Goal: Check status

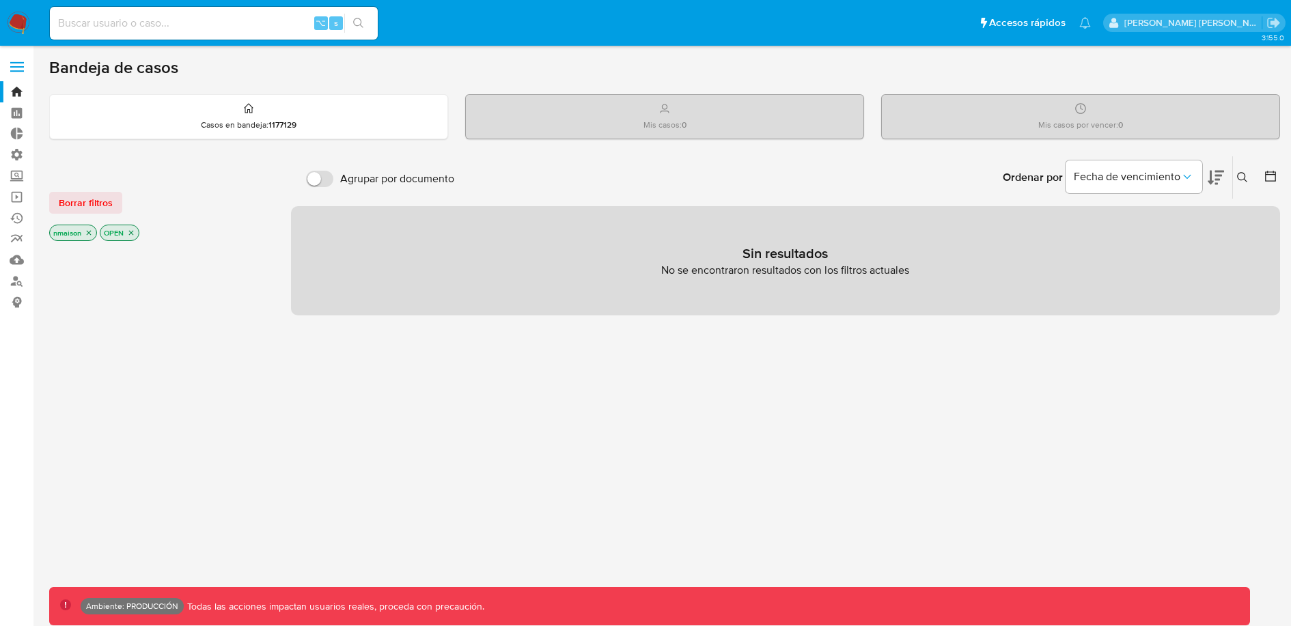
click at [130, 236] on p "OPEN" at bounding box center [119, 232] width 38 height 15
click at [132, 232] on icon "close-filter" at bounding box center [131, 233] width 8 height 8
click at [90, 235] on icon "close-filter" at bounding box center [89, 234] width 8 height 8
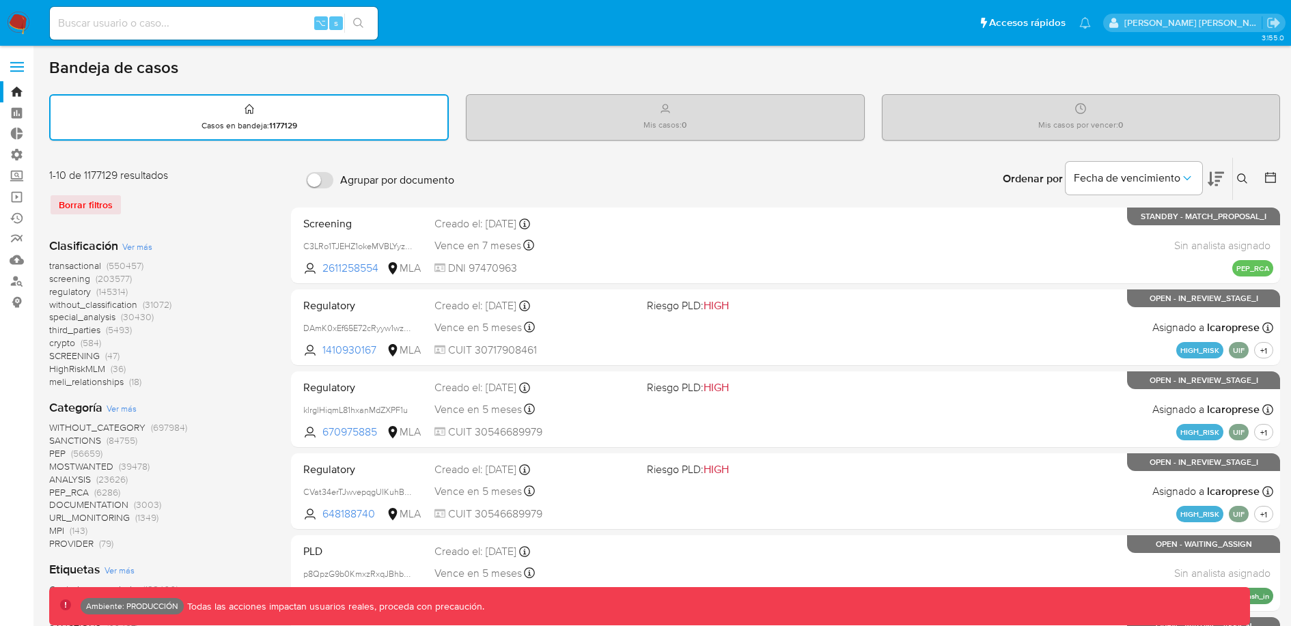
click at [98, 22] on input at bounding box center [214, 23] width 328 height 18
paste input "2554582114"
type input "2554582114"
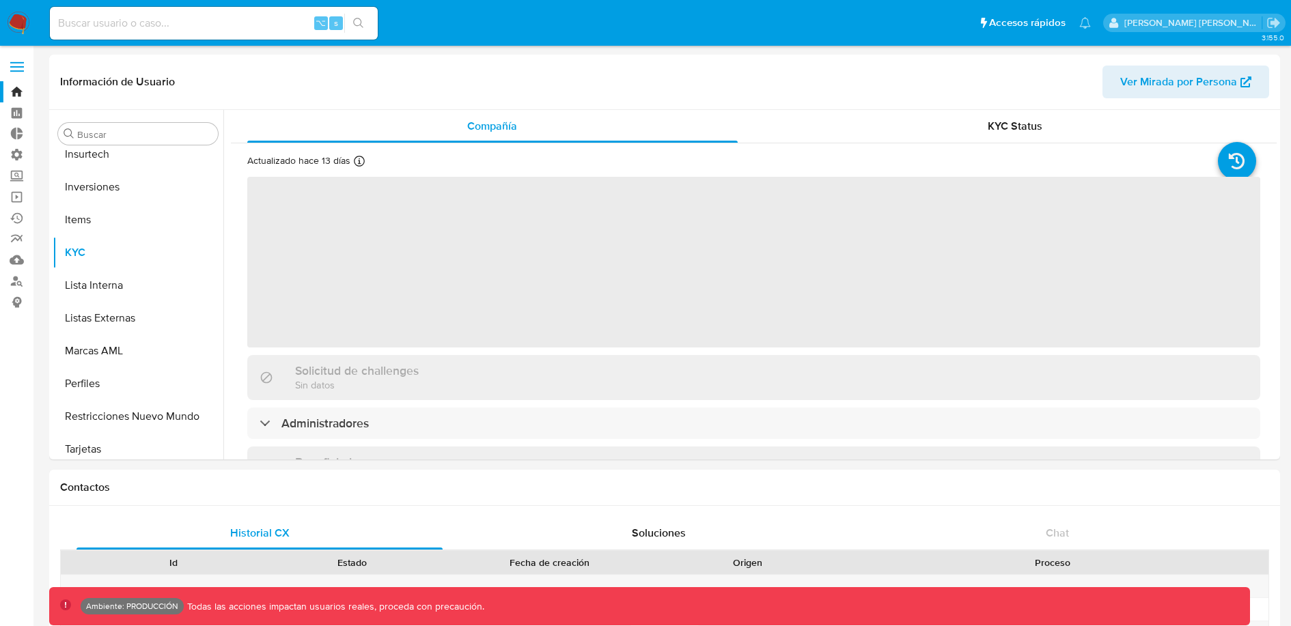
scroll to position [642, 0]
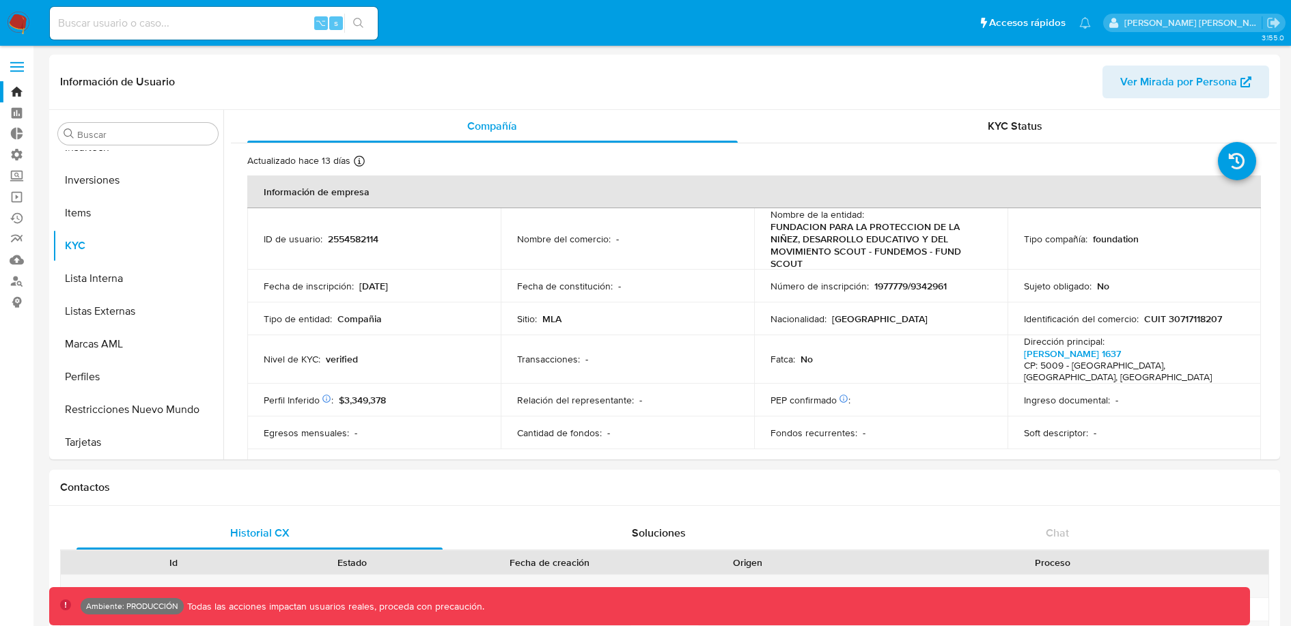
select select "10"
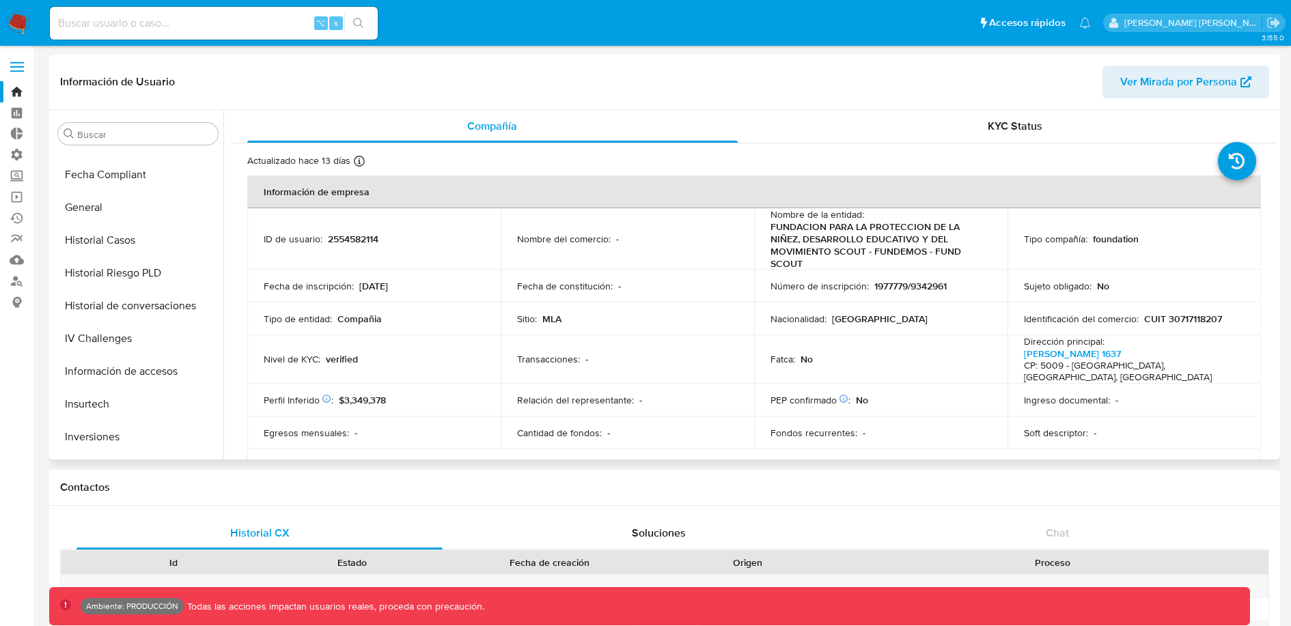
scroll to position [383, 0]
click at [137, 240] on button "Historial Casos" at bounding box center [138, 242] width 171 height 33
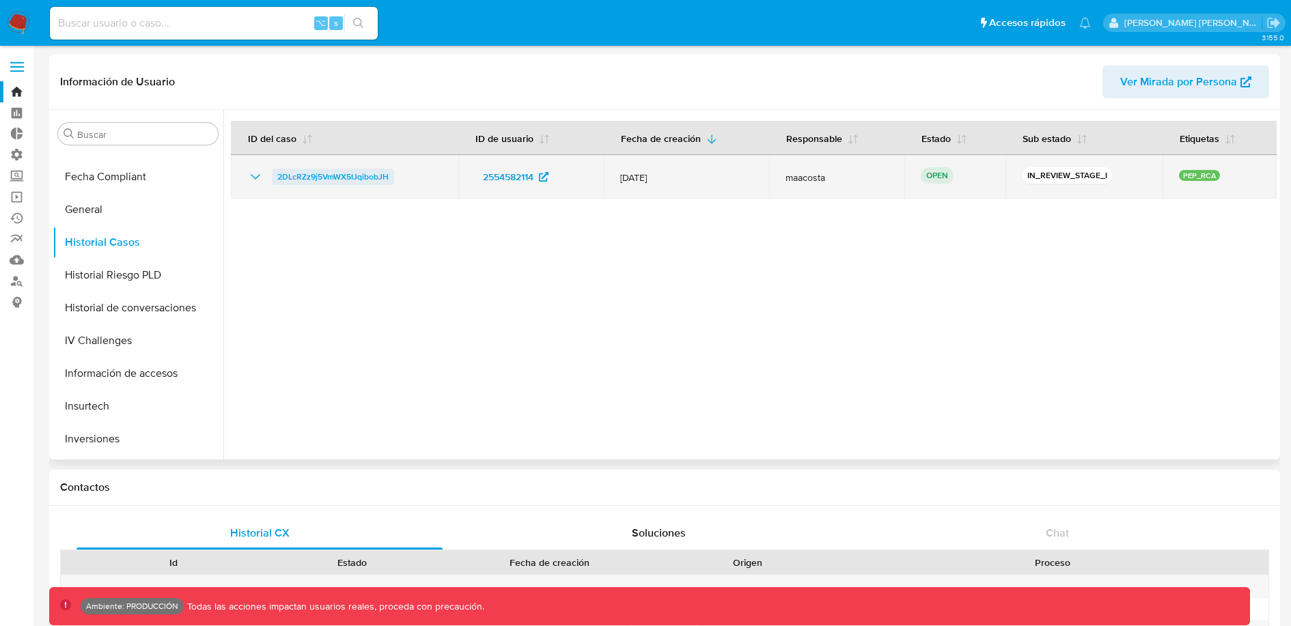
click at [339, 170] on span "2DLcRZz9j5VmWX5IJqibobJH" at bounding box center [332, 177] width 111 height 16
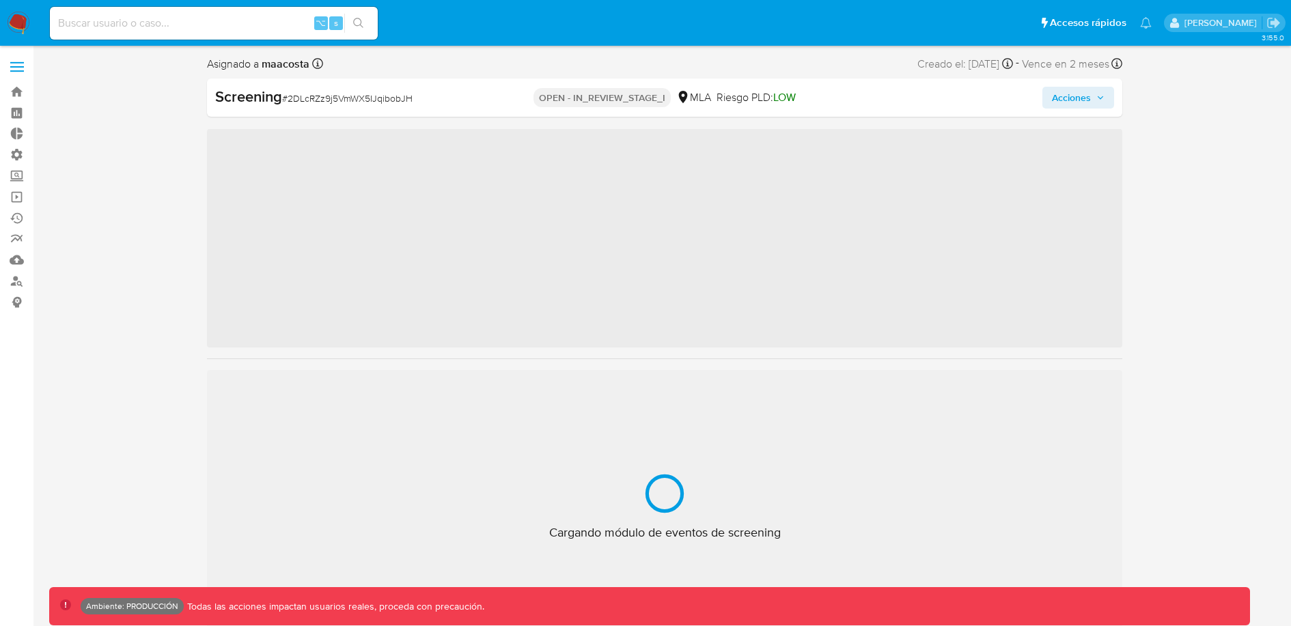
scroll to position [643, 0]
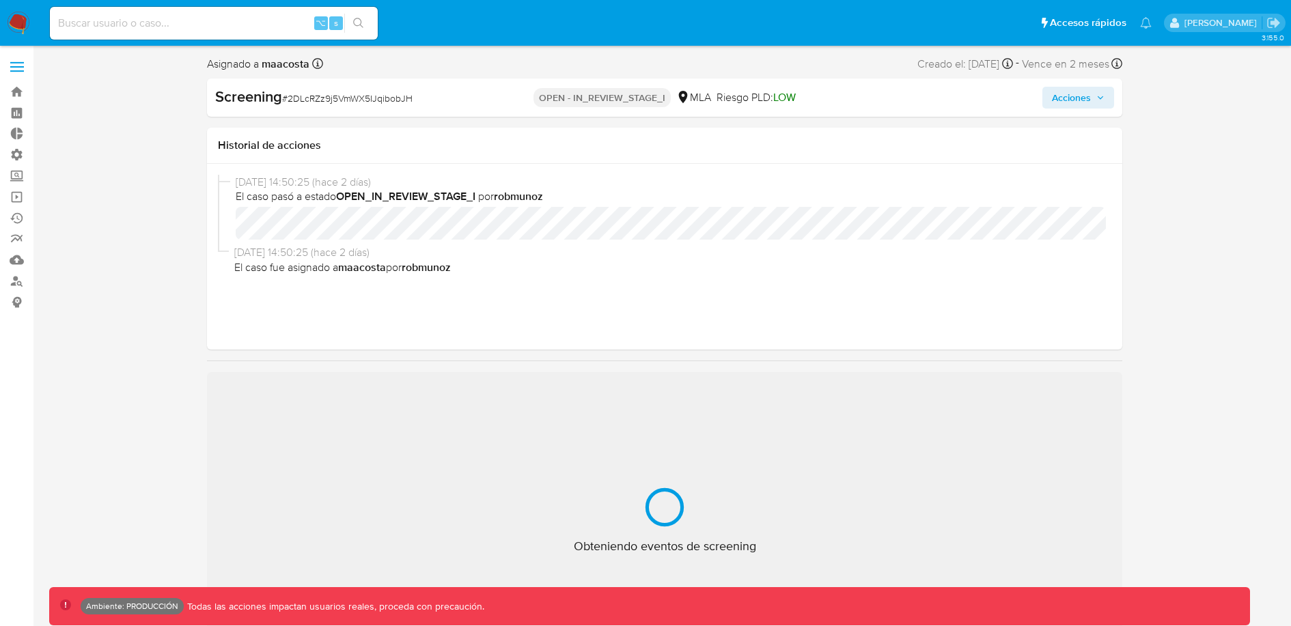
select select "10"
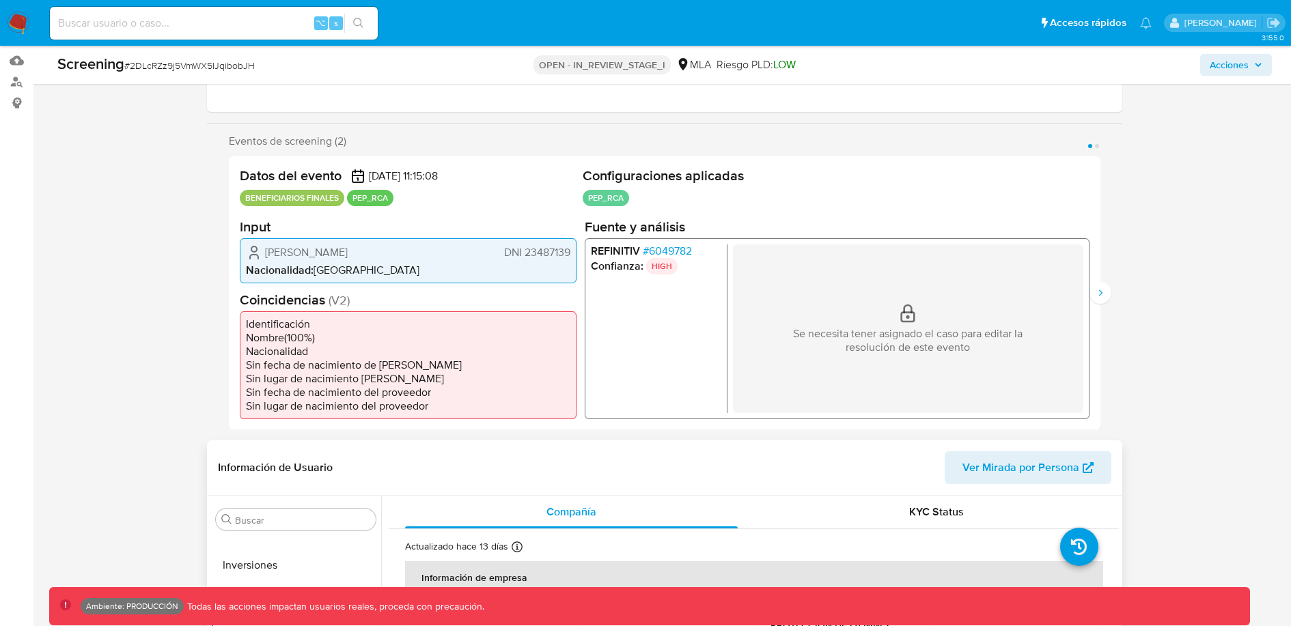
scroll to position [199, 0]
click at [1106, 290] on button "Siguiente" at bounding box center [1100, 294] width 22 height 22
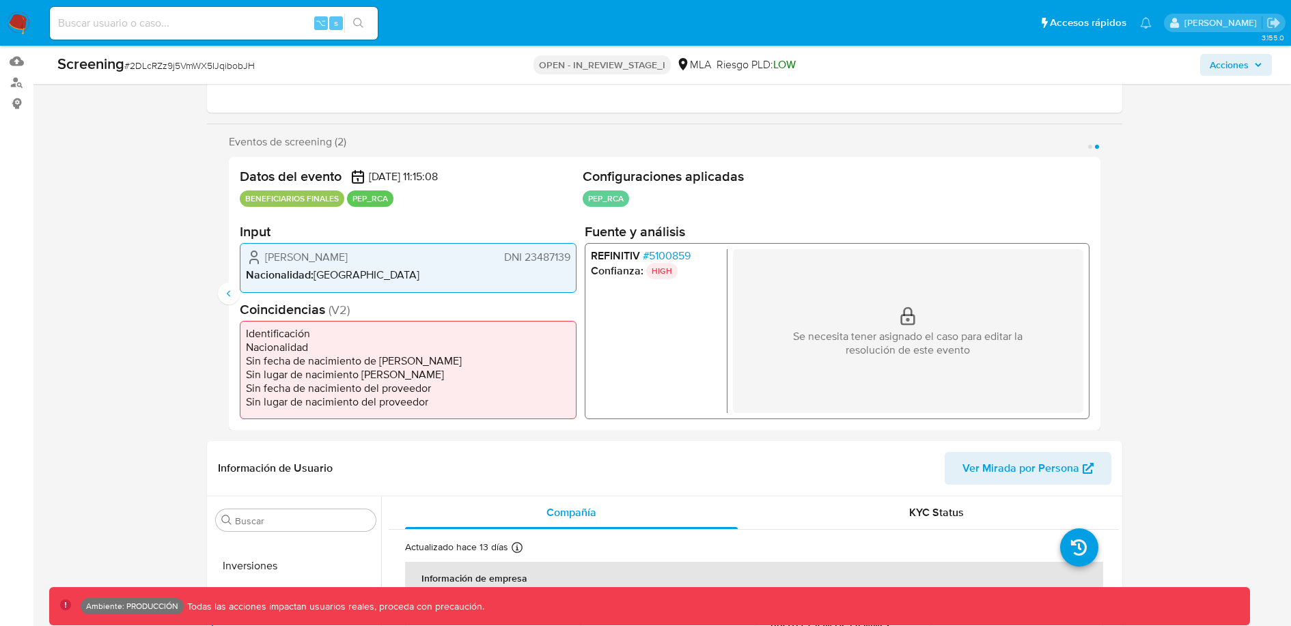
scroll to position [188, 0]
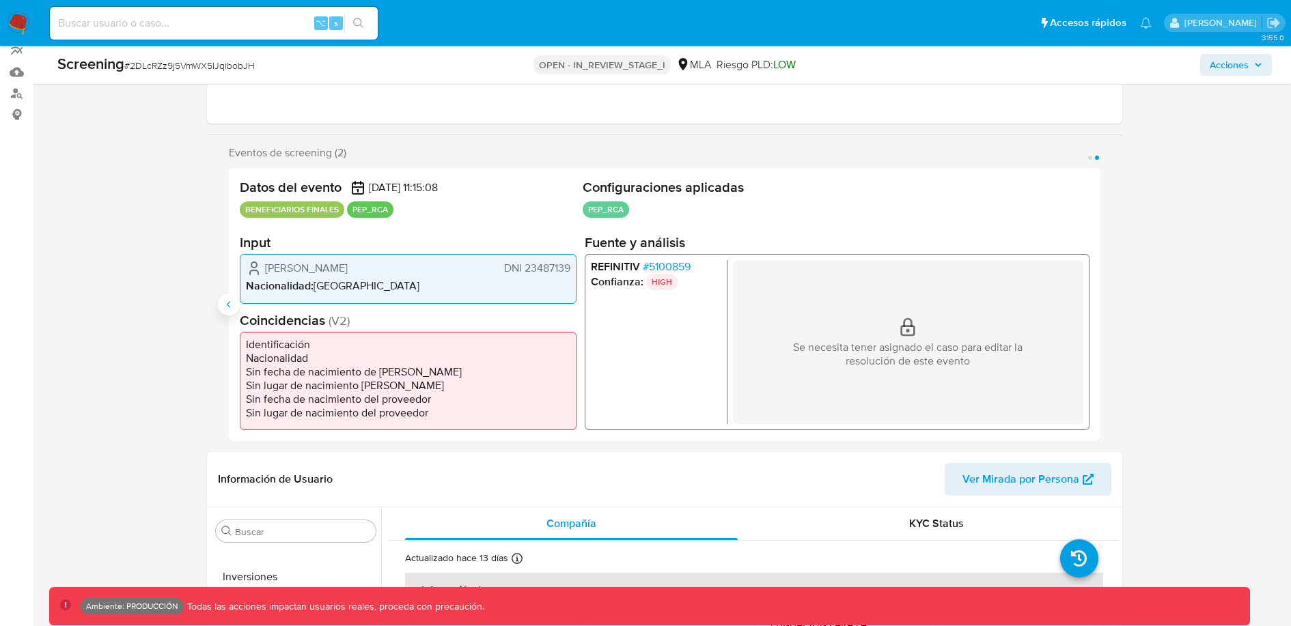
click at [231, 299] on icon "Anterior" at bounding box center [228, 304] width 11 height 11
